Goal: Book appointment/travel/reservation

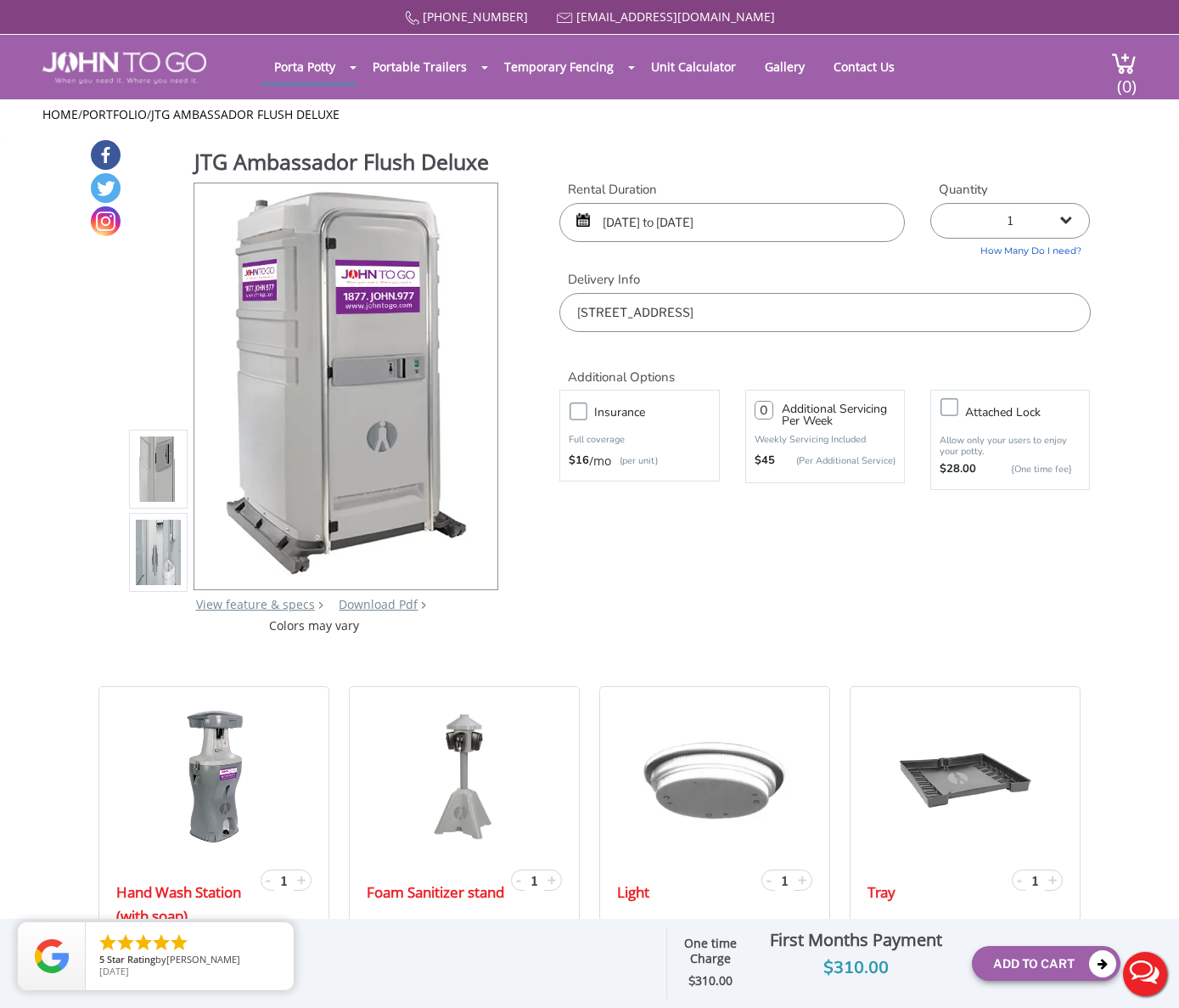
click at [649, 229] on input "[DATE] to [DATE]" at bounding box center [733, 222] width 346 height 39
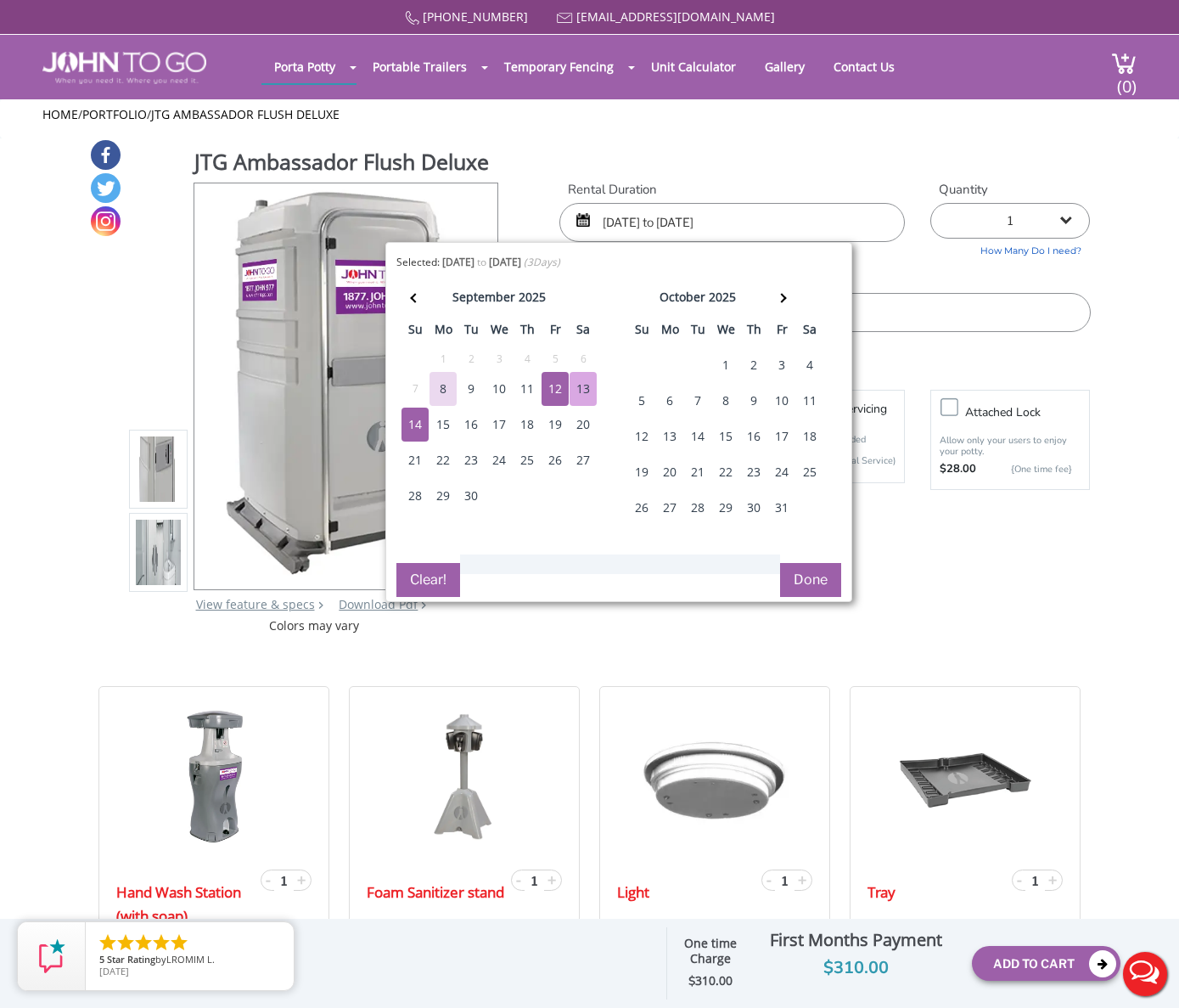
click at [581, 392] on div "13" at bounding box center [583, 389] width 27 height 34
click at [420, 415] on div "14" at bounding box center [415, 424] width 27 height 34
type input "[DATE] to [DATE]"
click at [808, 583] on button "Done" at bounding box center [811, 579] width 61 height 34
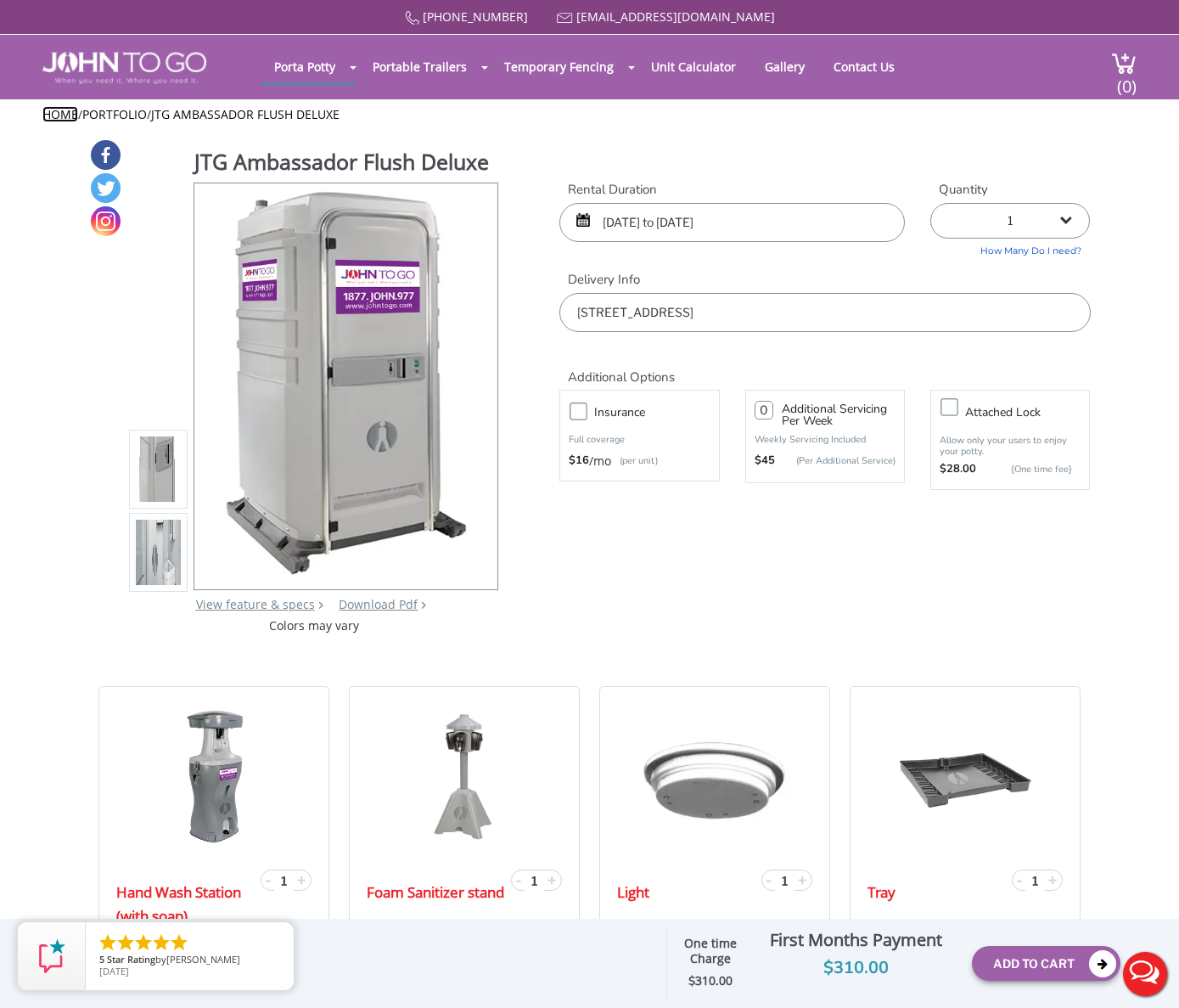
click at [65, 108] on link "Home" at bounding box center [60, 113] width 35 height 16
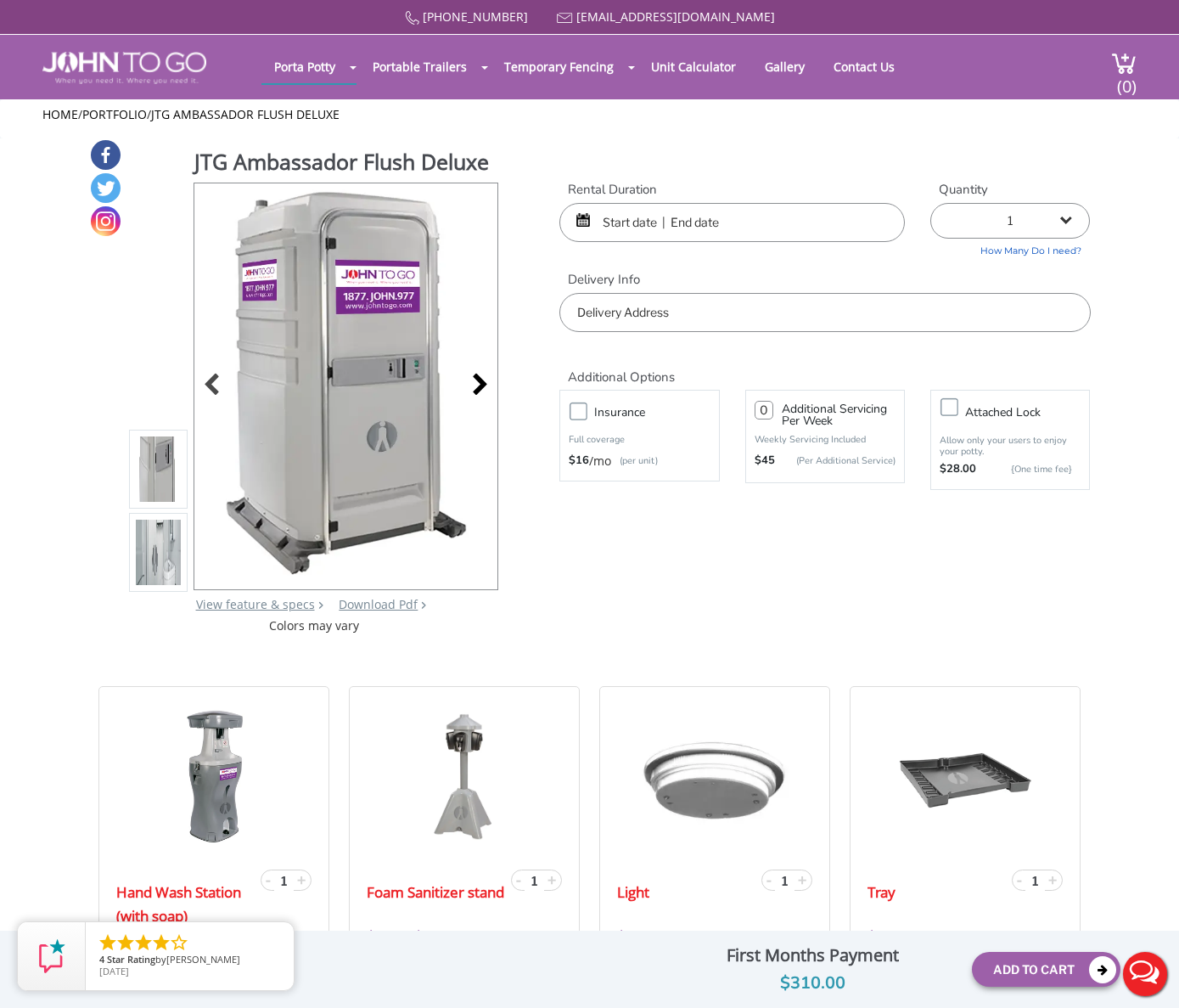
click at [479, 375] on div at bounding box center [475, 387] width 24 height 24
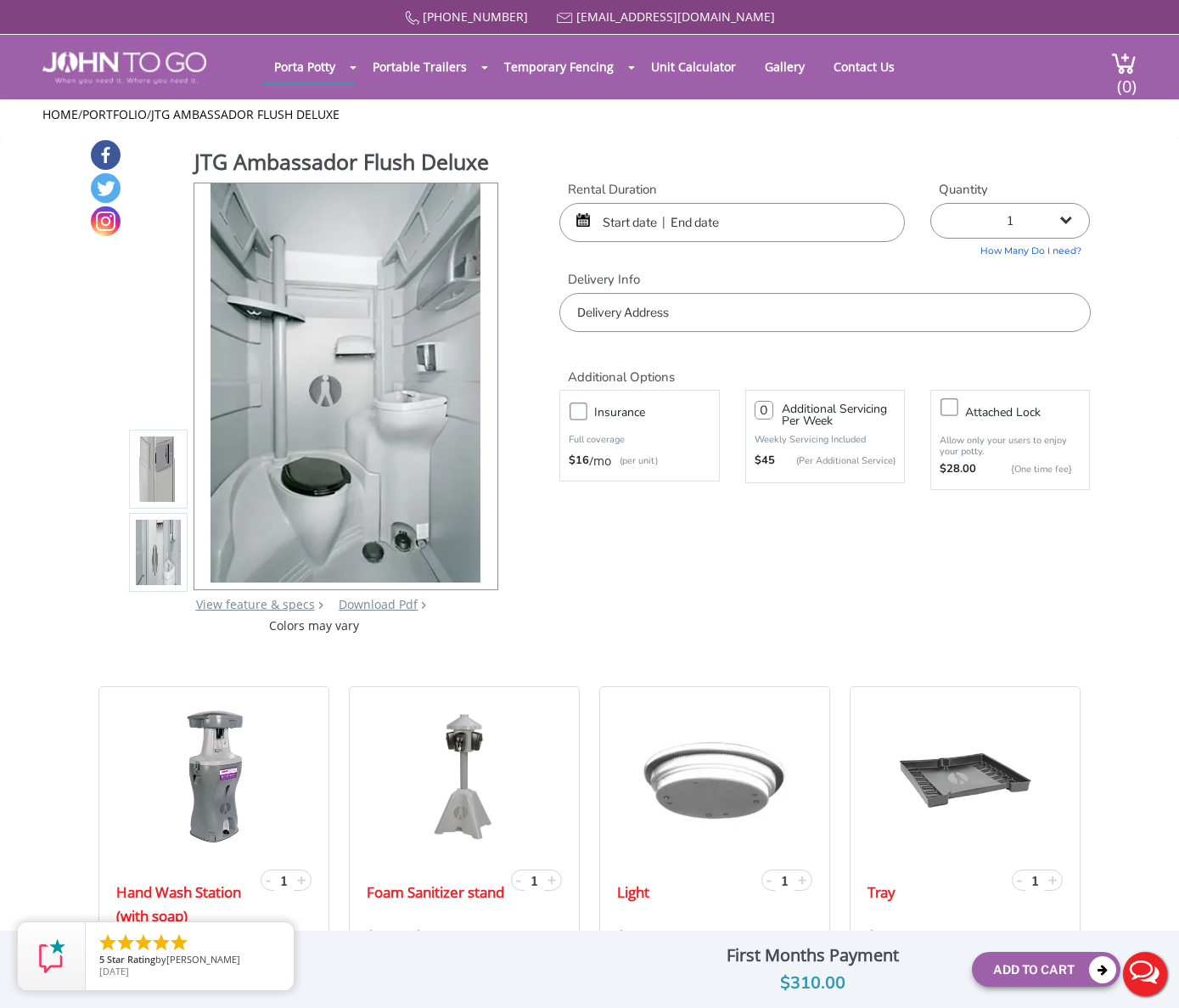
click at [479, 372] on img at bounding box center [345, 383] width 270 height 400
click at [482, 381] on div at bounding box center [475, 387] width 24 height 24
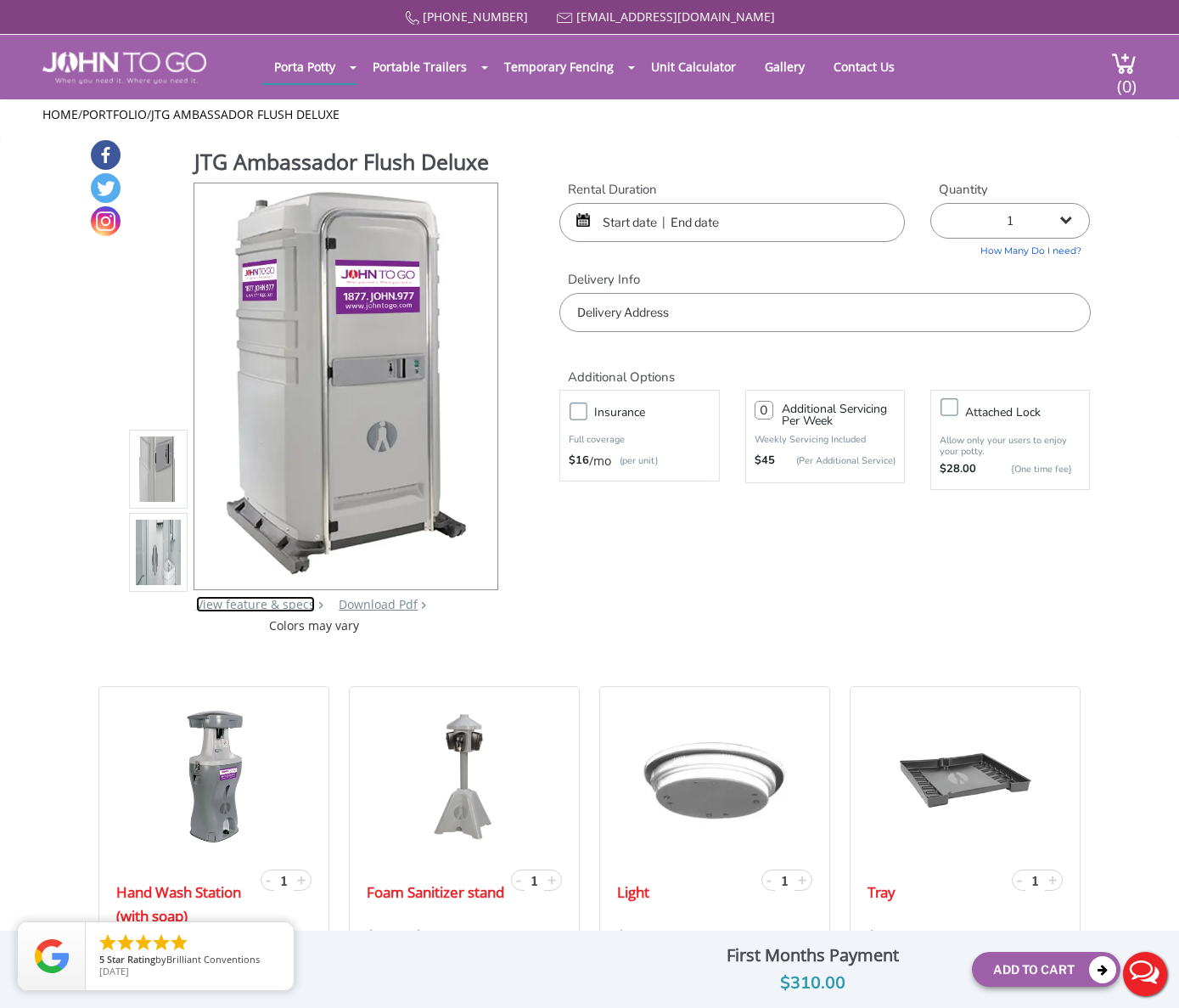
click at [258, 601] on link "View feature & specs" at bounding box center [256, 603] width 119 height 16
